Goal: Information Seeking & Learning: Learn about a topic

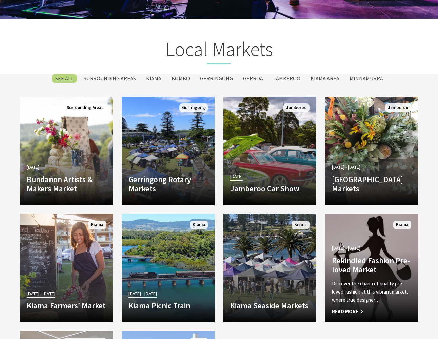
scroll to position [633, 0]
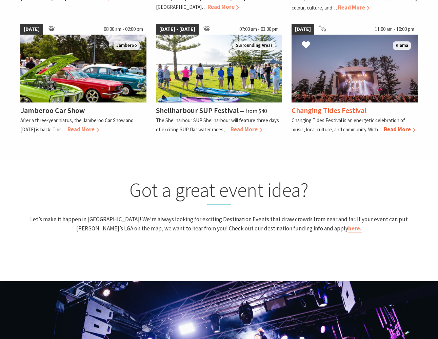
click at [362, 107] on h4 "Changing Tides Festival" at bounding box center [329, 111] width 75 height 10
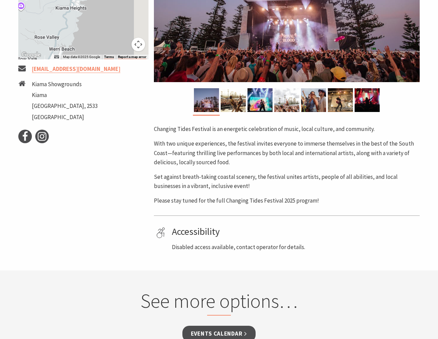
scroll to position [227, 0]
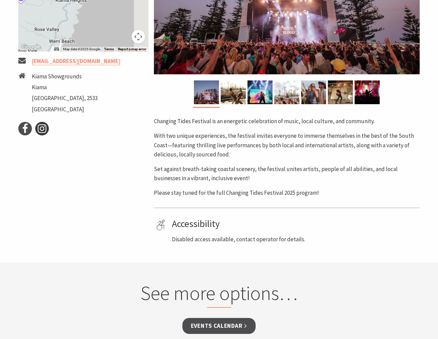
click at [40, 128] on icon at bounding box center [42, 129] width 10 height 10
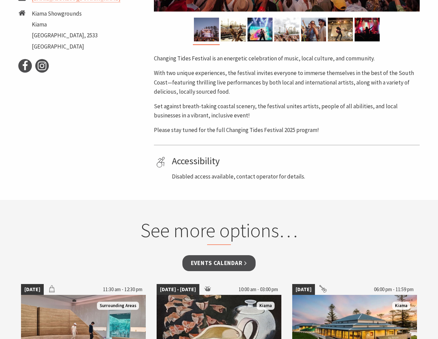
scroll to position [0, 0]
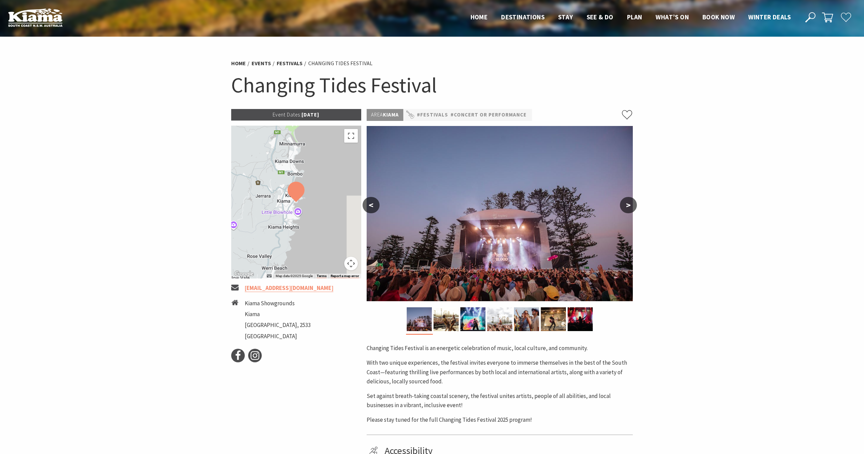
click at [626, 203] on button ">" at bounding box center [628, 205] width 17 height 16
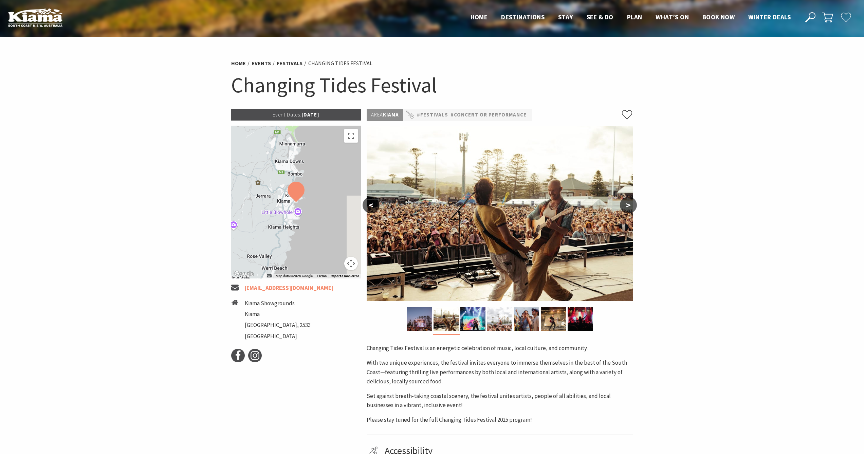
click at [626, 203] on button ">" at bounding box center [628, 205] width 17 height 16
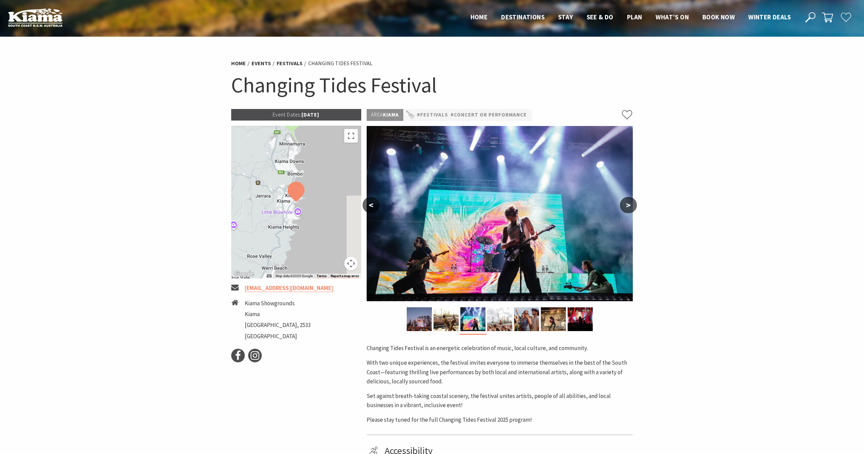
click at [626, 203] on button ">" at bounding box center [628, 205] width 17 height 16
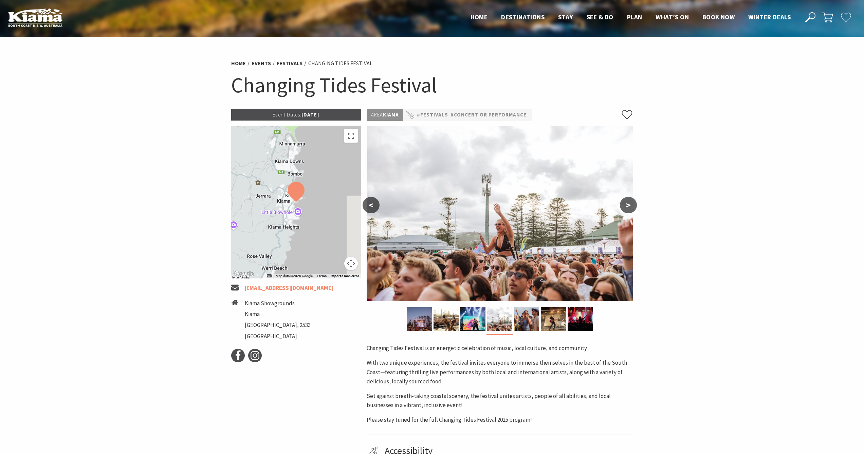
click at [626, 203] on button ">" at bounding box center [628, 205] width 17 height 16
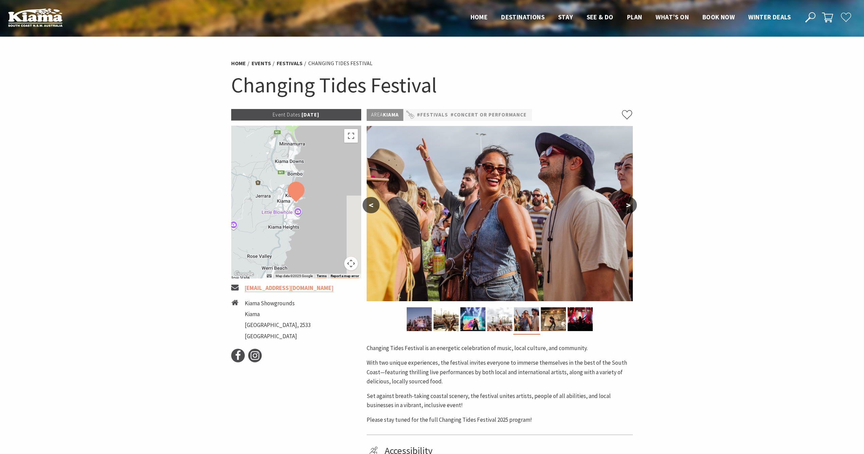
click at [626, 203] on button ">" at bounding box center [628, 205] width 17 height 16
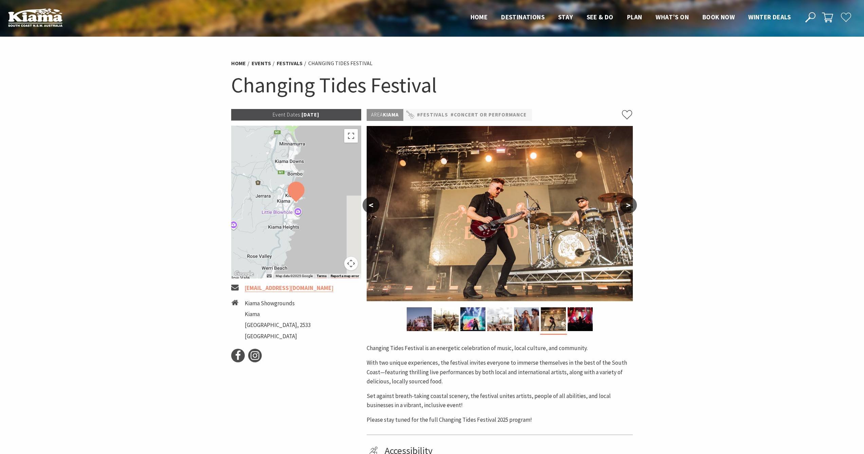
click at [626, 203] on button ">" at bounding box center [628, 205] width 17 height 16
